Goal: Task Accomplishment & Management: Manage account settings

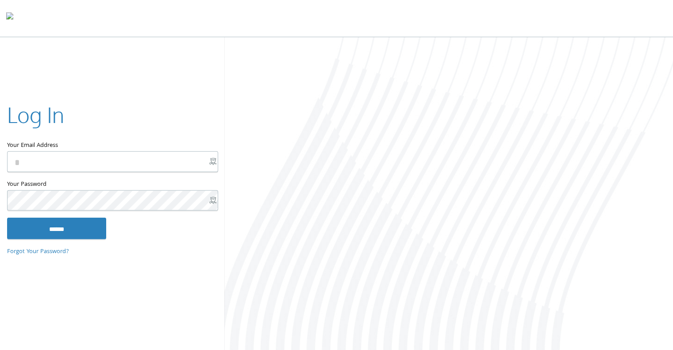
type input "**********"
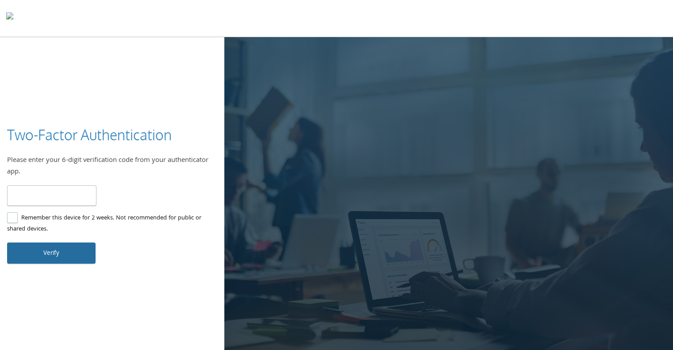
type input "******"
click at [50, 255] on button "Verify" at bounding box center [51, 253] width 89 height 21
